Goal: Task Accomplishment & Management: Manage account settings

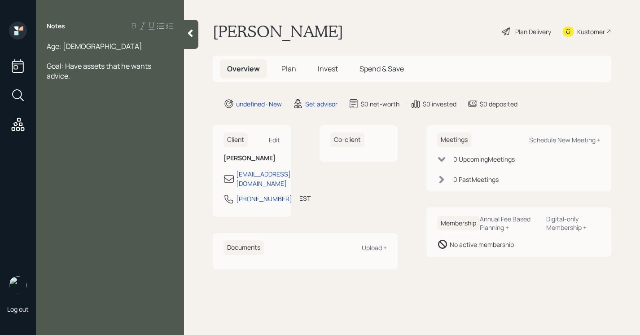
click at [103, 79] on div "Goal: Have assets that he wants advice." at bounding box center [110, 71] width 127 height 20
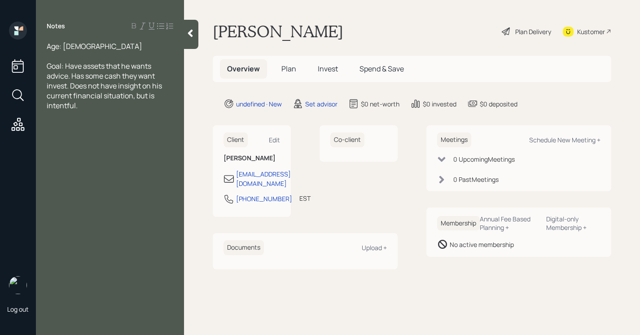
click at [193, 33] on icon at bounding box center [190, 33] width 9 height 9
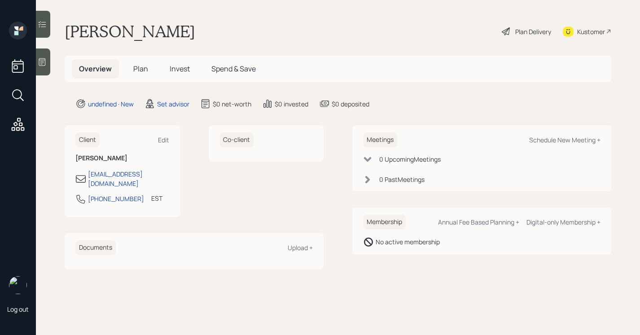
click at [559, 133] on div "Meetings Schedule New Meeting +" at bounding box center [482, 139] width 238 height 15
click at [557, 142] on div "Schedule New Meeting +" at bounding box center [565, 140] width 71 height 9
select select "round-robin"
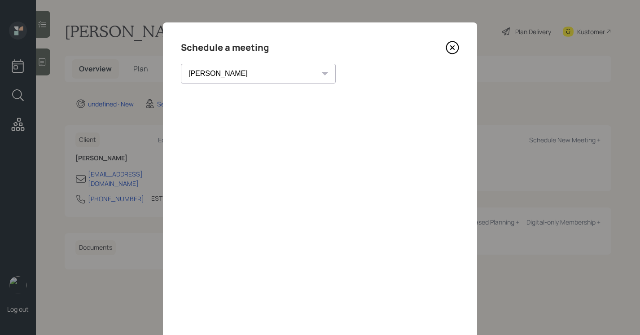
click at [451, 50] on icon at bounding box center [452, 47] width 13 height 13
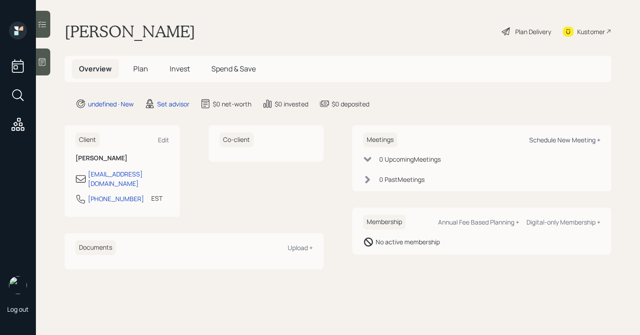
click at [550, 142] on div "Schedule New Meeting +" at bounding box center [565, 140] width 71 height 9
select select "round-robin"
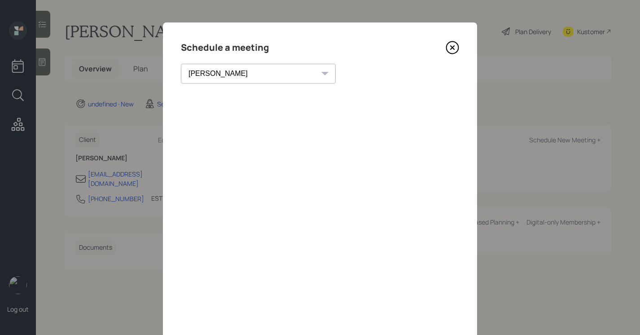
click at [450, 47] on icon at bounding box center [452, 47] width 13 height 13
